Goal: Navigation & Orientation: Find specific page/section

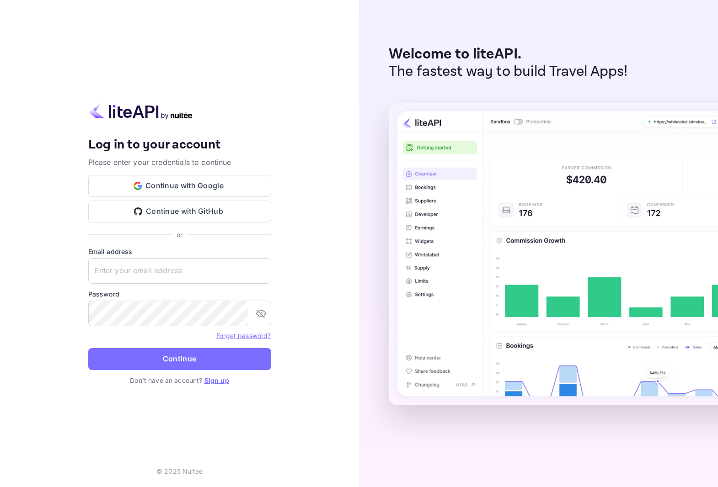
type input "[PERSON_NAME][EMAIL_ADDRESS][DOMAIN_NAME]"
click at [198, 359] on button "Continue" at bounding box center [179, 359] width 183 height 22
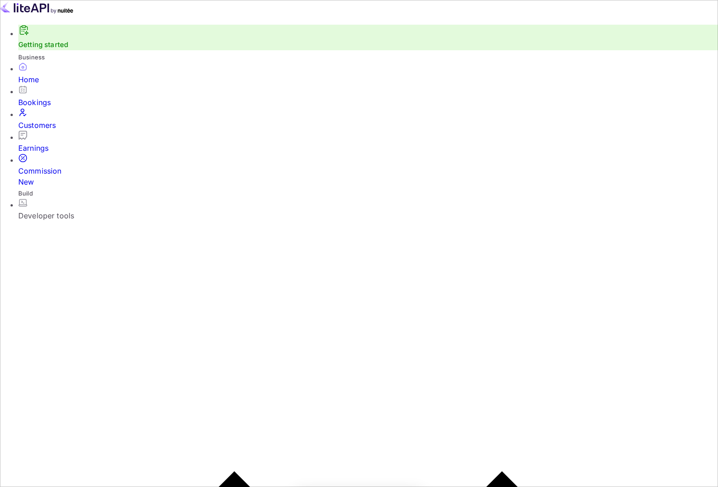
scroll to position [149, 187]
click at [35, 108] on div "Bookings" at bounding box center [368, 102] width 700 height 11
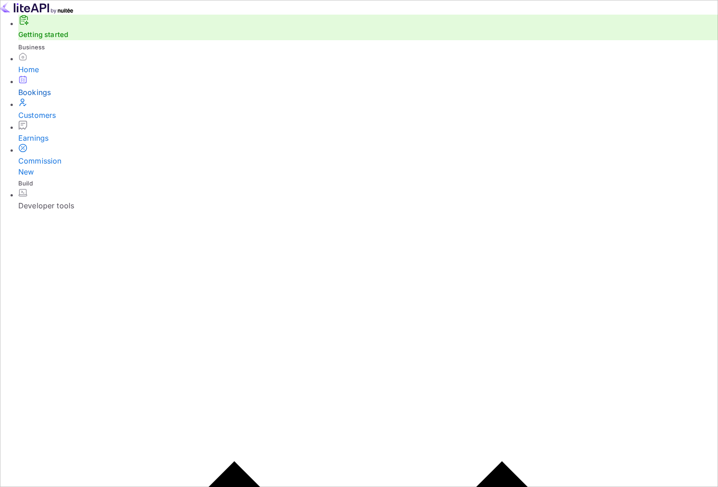
click at [50, 200] on div "Developer tools" at bounding box center [368, 205] width 700 height 11
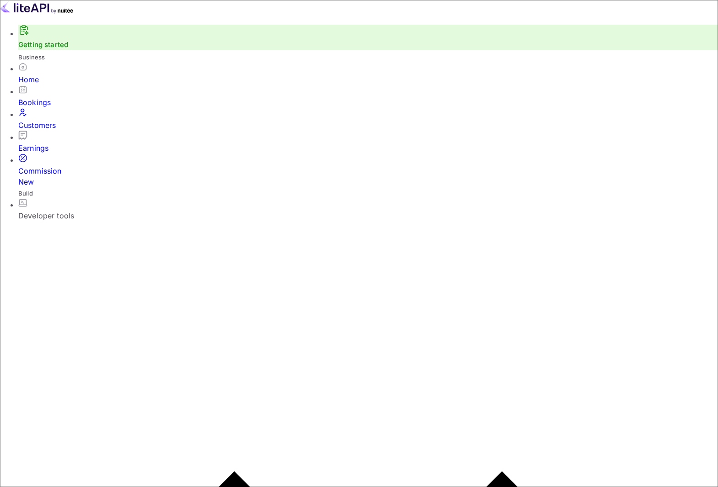
click at [50, 127] on div "Customers" at bounding box center [368, 125] width 700 height 11
